Goal: Information Seeking & Learning: Check status

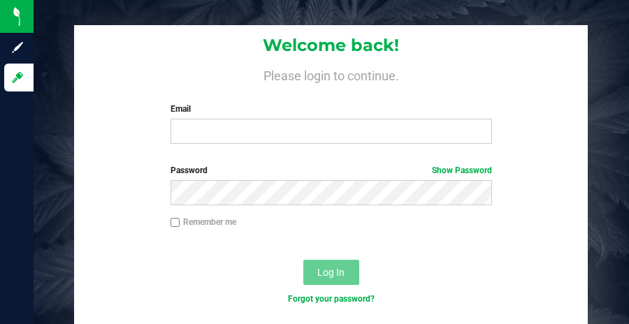
click at [0, 323] on nordpass-portal at bounding box center [0, 324] width 0 height 0
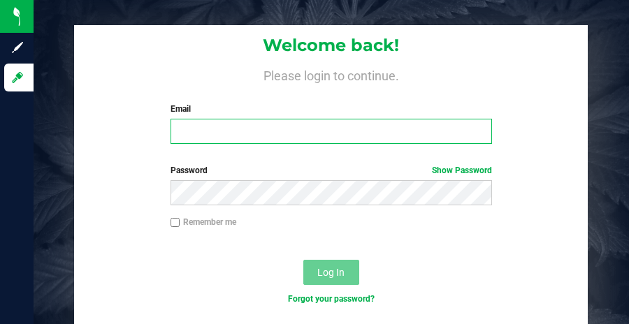
type input "[EMAIL_ADDRESS][DOMAIN_NAME]"
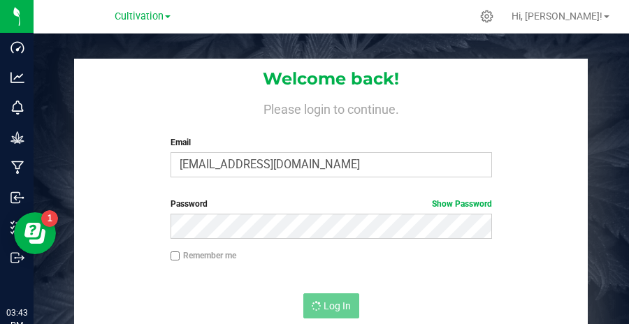
click at [143, 34] on div "Welcome back! Please login to continue. Email apotterfield@botanicalsciences.co…" at bounding box center [331, 196] width 595 height 324
click at [143, 19] on span "Cultivation" at bounding box center [139, 16] width 49 height 13
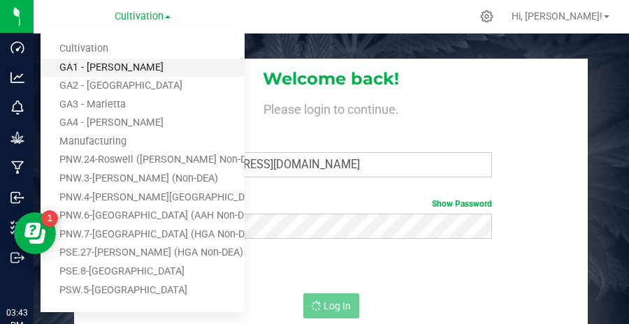
click at [140, 74] on link "GA1 - [PERSON_NAME]" at bounding box center [143, 68] width 204 height 19
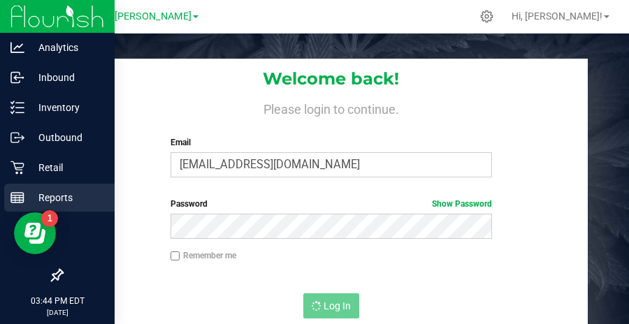
click at [59, 202] on p "Reports" at bounding box center [66, 197] width 84 height 17
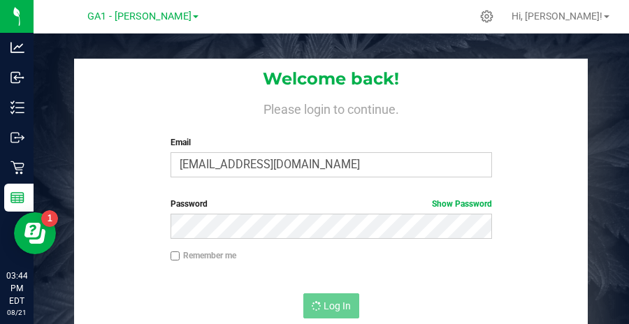
click at [582, 47] on div "Welcome back! Please login to continue. Email apotterfield@botanicalsciences.co…" at bounding box center [331, 196] width 595 height 324
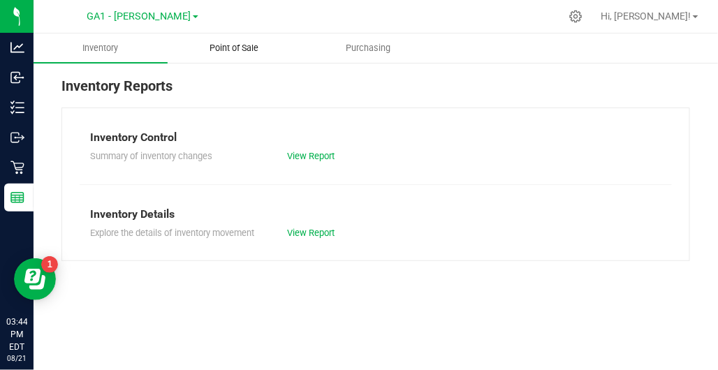
click at [240, 48] on span "Point of Sale" at bounding box center [234, 48] width 87 height 13
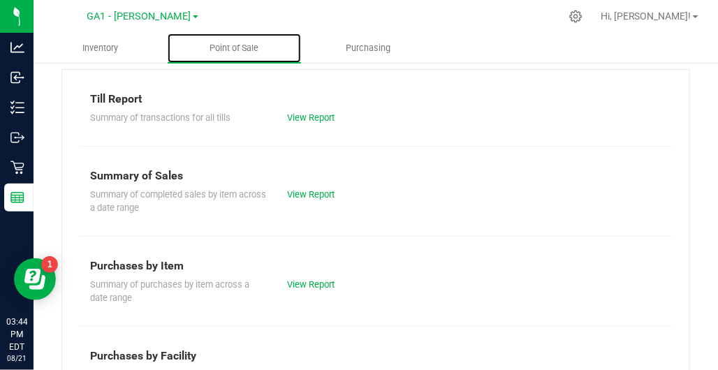
scroll to position [37, 0]
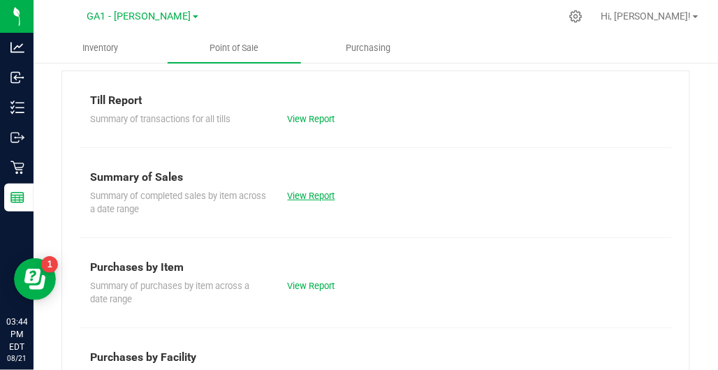
click at [296, 194] on link "View Report" at bounding box center [312, 196] width 48 height 10
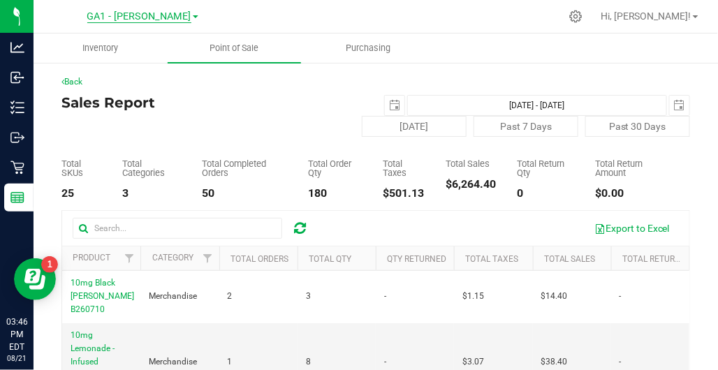
click at [148, 19] on span "GA1 - [PERSON_NAME]" at bounding box center [139, 16] width 104 height 13
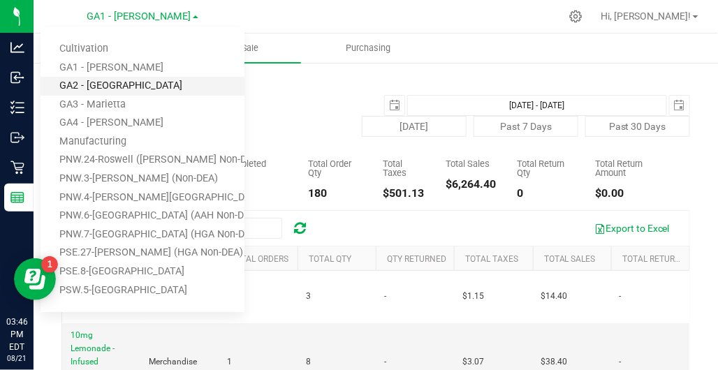
click at [152, 81] on link "GA2 - [GEOGRAPHIC_DATA]" at bounding box center [143, 86] width 204 height 19
